Goal: Task Accomplishment & Management: Complete application form

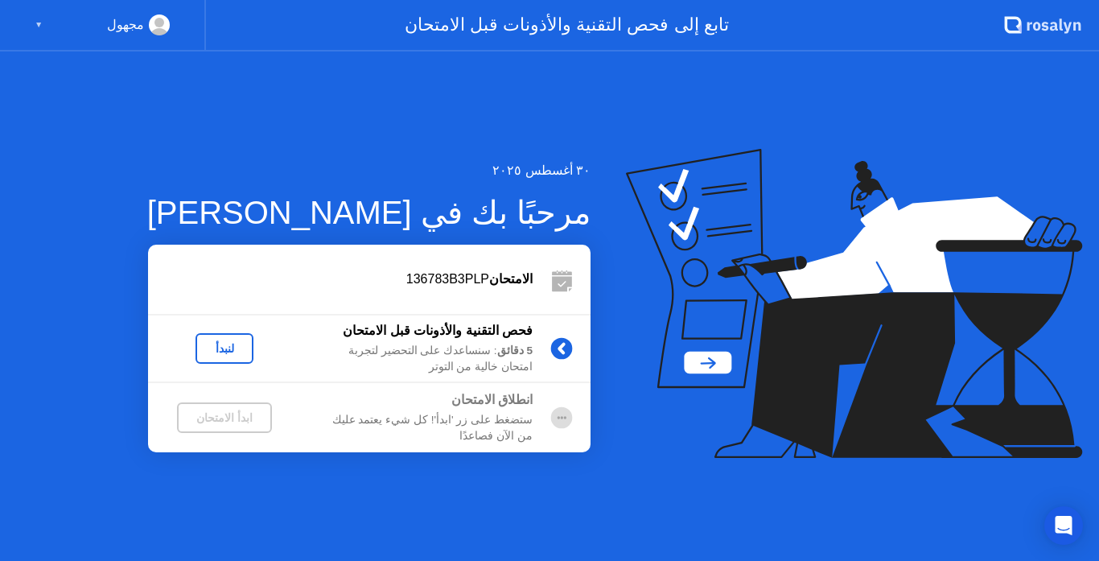
click at [227, 347] on div "لنبدأ" at bounding box center [224, 348] width 45 height 13
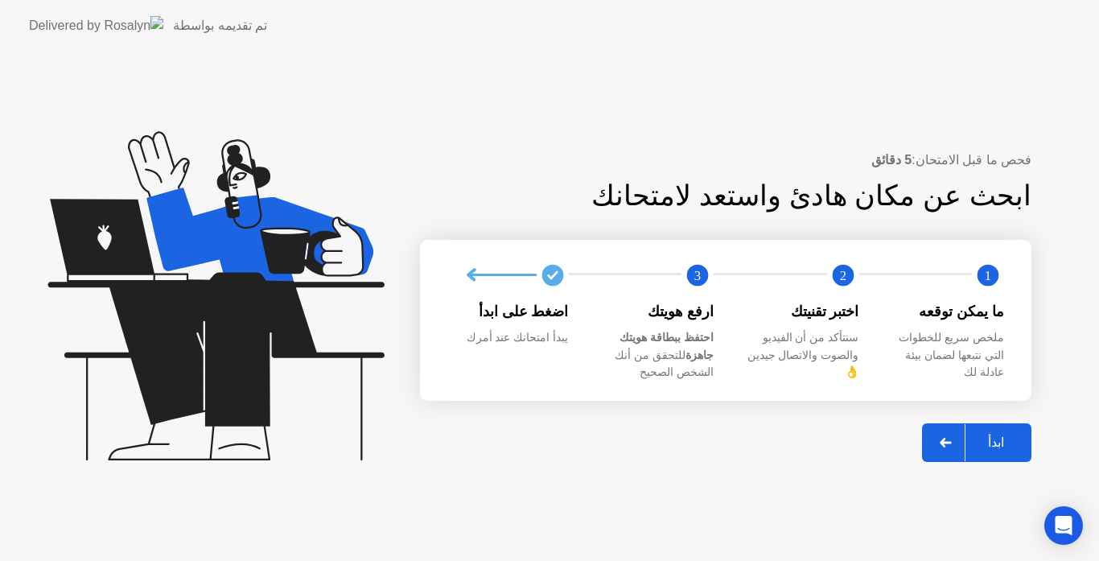
click at [938, 430] on div at bounding box center [946, 442] width 39 height 37
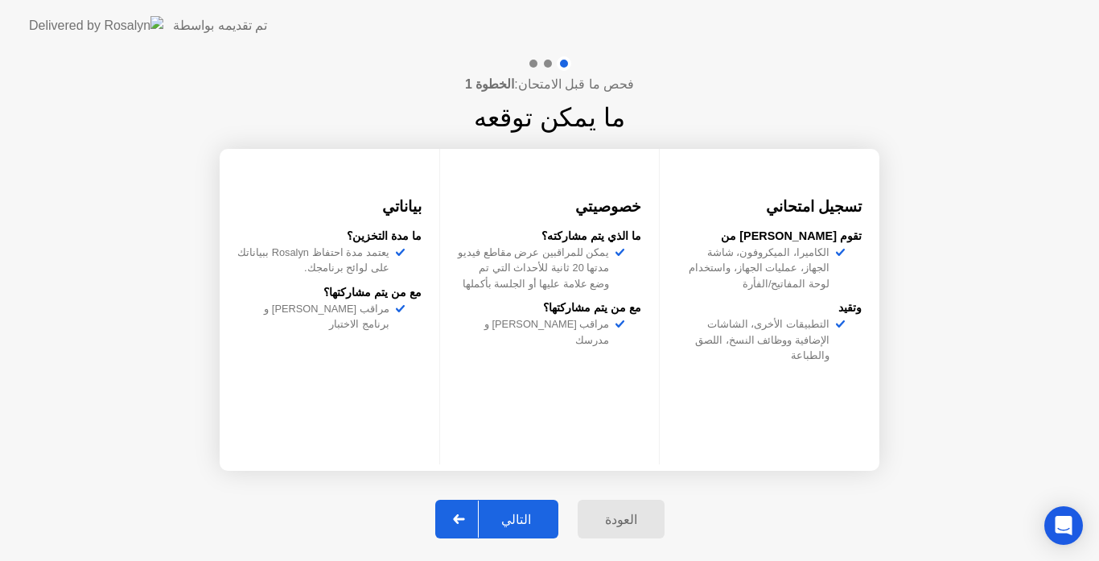
click at [528, 521] on div "التالي" at bounding box center [516, 519] width 75 height 15
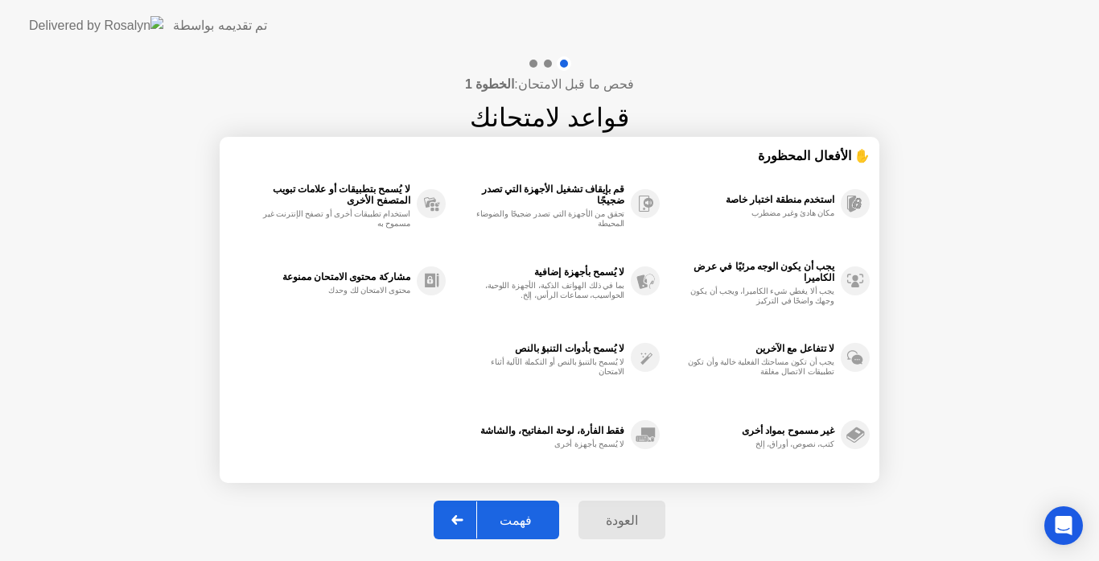
click at [528, 522] on div "فهمت" at bounding box center [515, 520] width 77 height 15
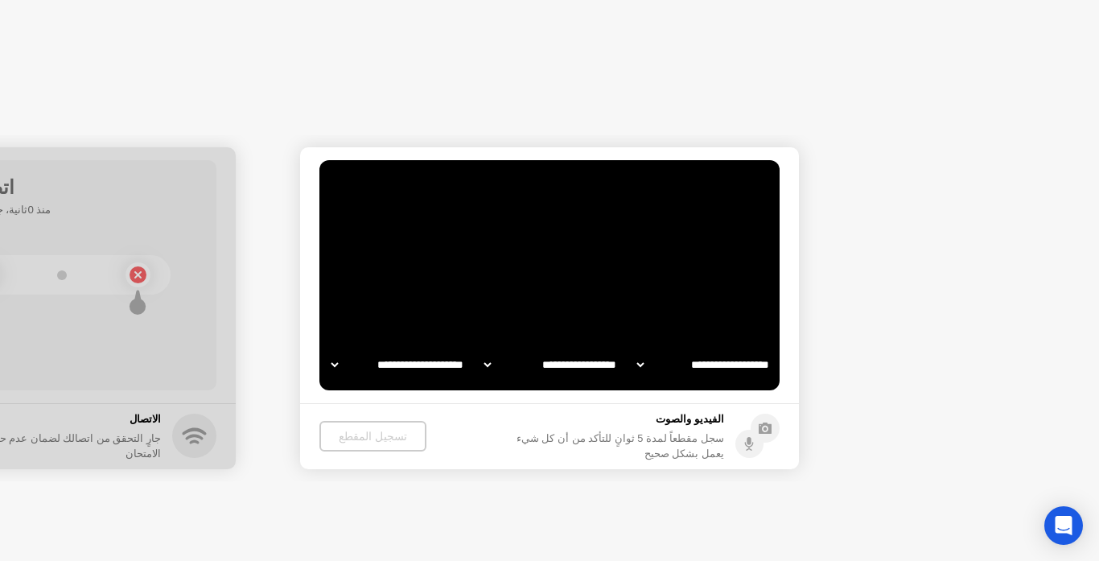
select select "**********"
select select "*******"
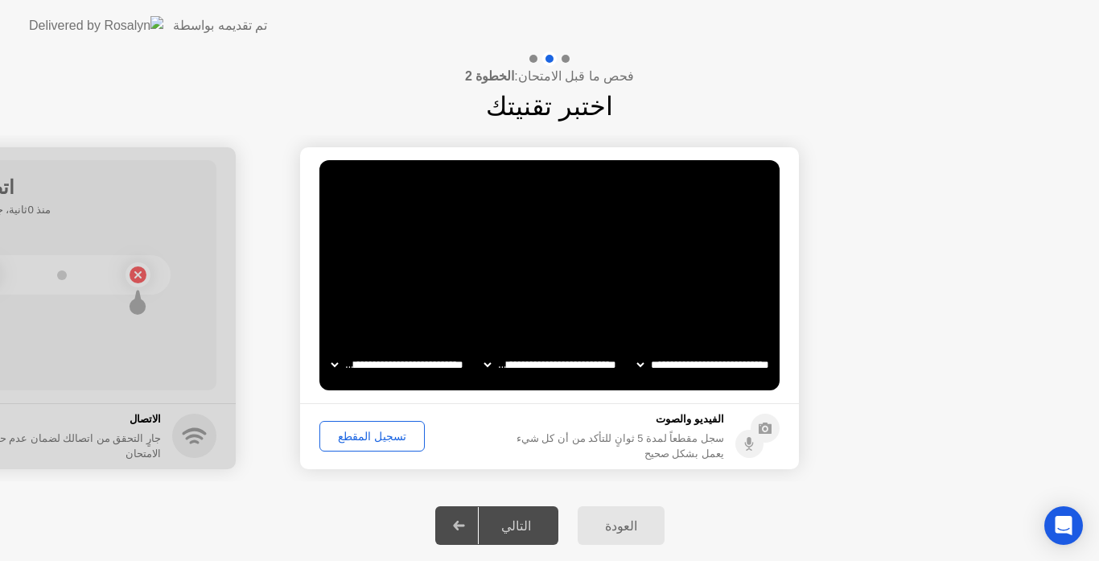
click at [376, 437] on div "تسجيل المقطع" at bounding box center [372, 436] width 94 height 13
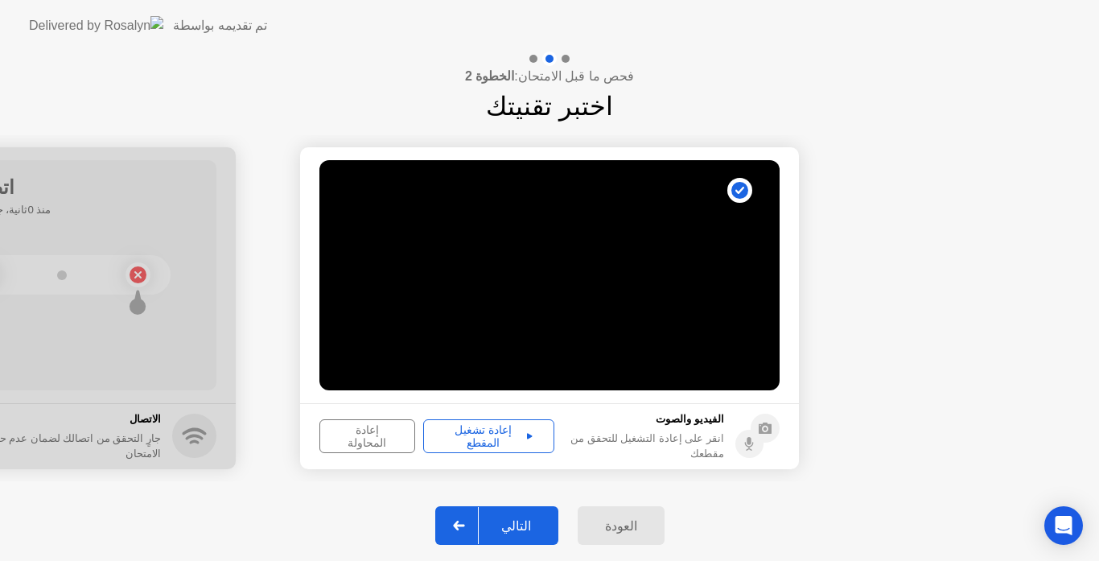
click at [503, 434] on div "إعادة تشغيل المقطع" at bounding box center [489, 436] width 120 height 26
click at [528, 526] on div "التالي" at bounding box center [516, 525] width 75 height 15
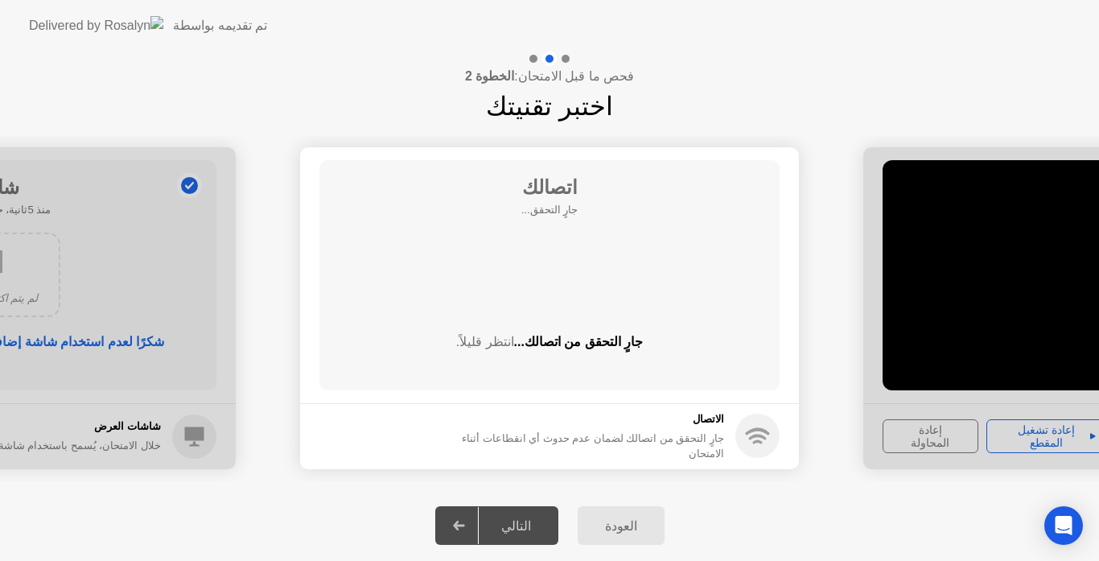
click at [526, 529] on div "التالي" at bounding box center [516, 525] width 75 height 15
click at [719, 441] on div "جارٍ التحقق من اتصالك لضمان عدم حدوث أي انقطاعات أثناء الامتحان" at bounding box center [588, 446] width 272 height 31
click at [664, 310] on div "اتصالك جارٍ التحقق... جارٍ التحقق من اتصالك... انتظر قليلاً." at bounding box center [550, 275] width 460 height 230
click at [534, 64] on div at bounding box center [549, 59] width 47 height 14
click at [566, 60] on div at bounding box center [566, 59] width 8 height 8
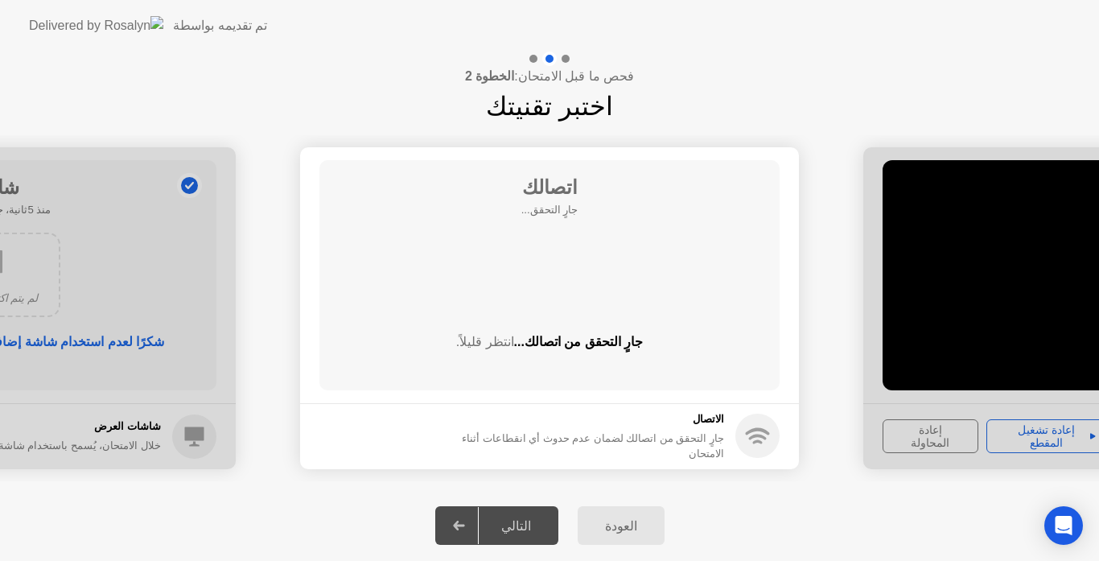
click at [765, 436] on circle at bounding box center [758, 436] width 44 height 44
click at [459, 522] on div at bounding box center [459, 525] width 39 height 37
click at [377, 506] on div "العودة التالي" at bounding box center [549, 525] width 1099 height 71
click at [754, 444] on circle at bounding box center [758, 436] width 44 height 44
click at [792, 513] on div "العودة التالي" at bounding box center [549, 525] width 1099 height 71
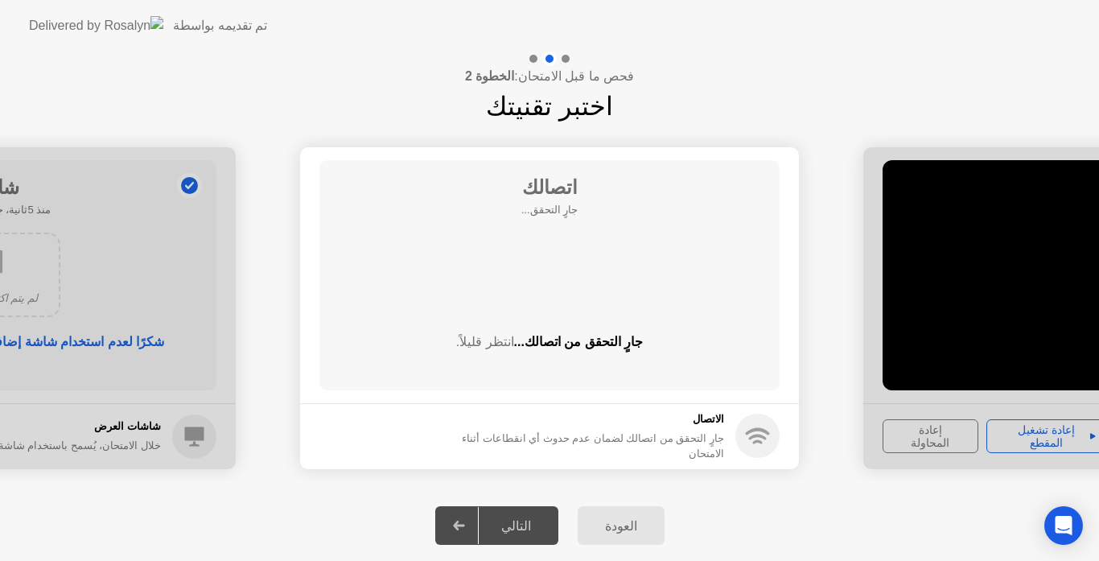
click at [463, 525] on icon at bounding box center [458, 526] width 11 height 10
click at [465, 515] on div at bounding box center [459, 525] width 39 height 37
click at [539, 518] on div "التالي" at bounding box center [516, 525] width 75 height 15
click at [753, 439] on circle at bounding box center [758, 436] width 44 height 44
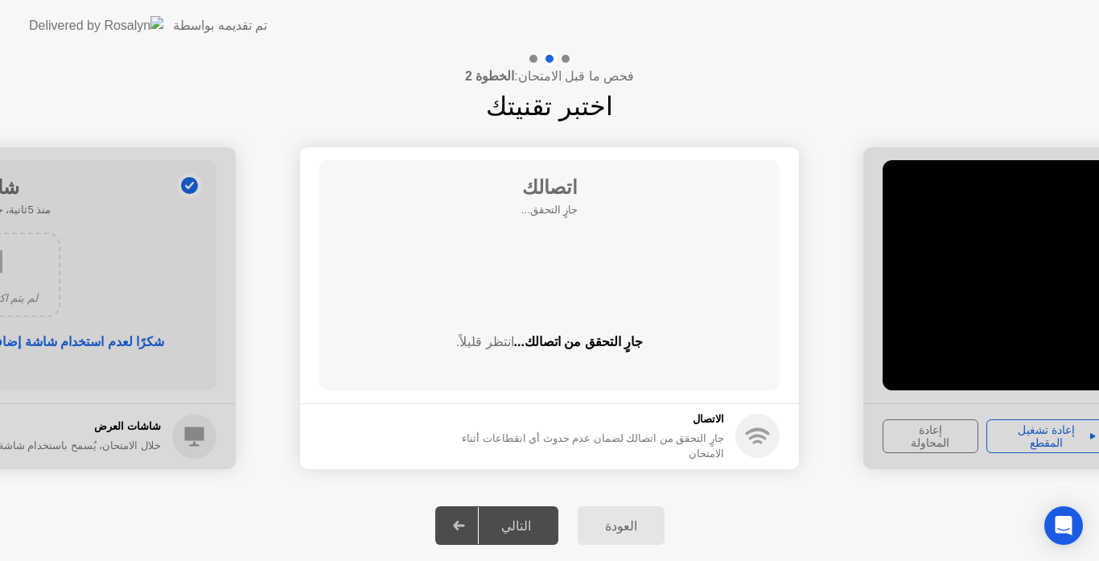
click at [756, 442] on icon at bounding box center [757, 442] width 10 height 4
click at [559, 278] on div "اتصالك جارٍ التحقق... جارٍ التحقق من اتصالك... انتظر قليلاً." at bounding box center [550, 275] width 460 height 230
click at [574, 285] on div "اتصالك جارٍ التحقق... جارٍ التحقق من اتصالك... انتظر قليلاً." at bounding box center [550, 275] width 460 height 230
